Goal: Information Seeking & Learning: Find specific fact

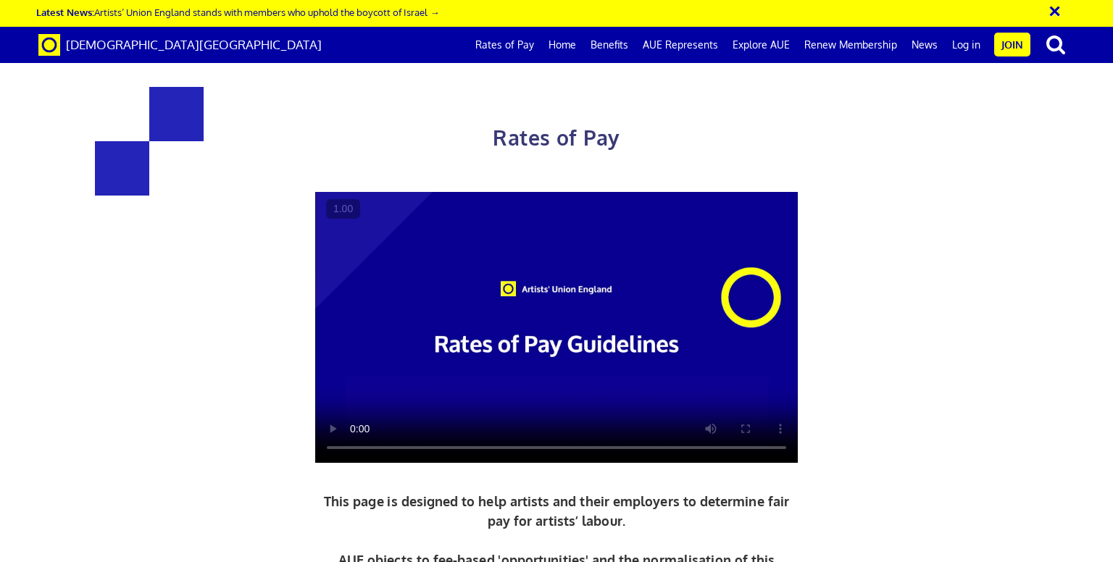
scroll to position [0, 11]
drag, startPoint x: 485, startPoint y: 131, endPoint x: 617, endPoint y: 126, distance: 132.7
click at [617, 126] on h1 "Rates of Pay" at bounding box center [556, 121] width 757 height 69
copy span "Rates of Pay"
drag, startPoint x: 201, startPoint y: 46, endPoint x: 67, endPoint y: 49, distance: 134.8
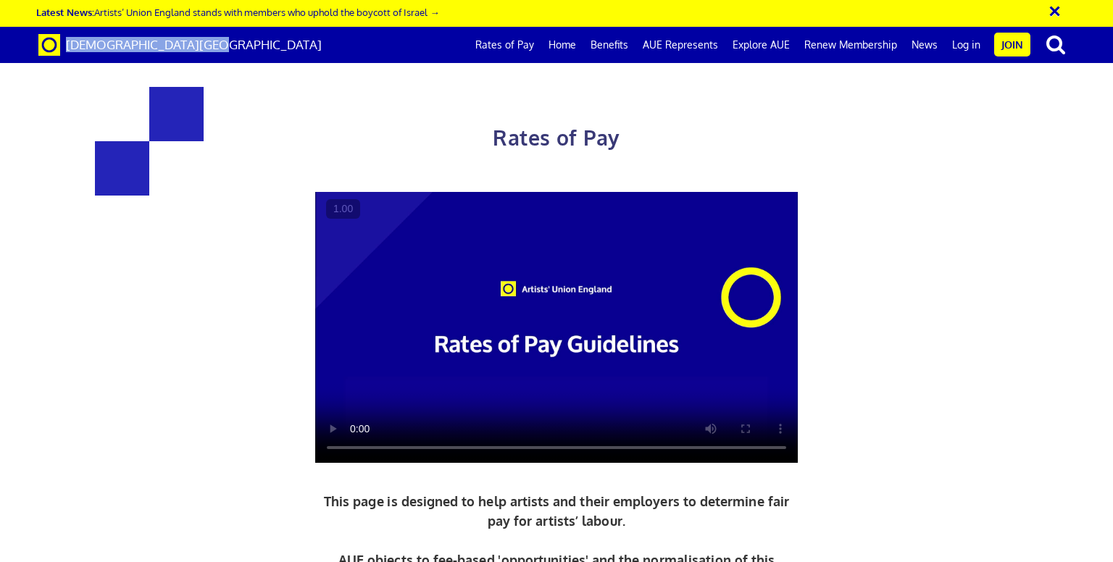
click at [67, 49] on div "Artists' Union England Rates of Pay Home Benefits AUE Represents Explore AUE Re…" at bounding box center [556, 45] width 1057 height 36
copy span "[DEMOGRAPHIC_DATA][GEOGRAPHIC_DATA]"
